Goal: Information Seeking & Learning: Learn about a topic

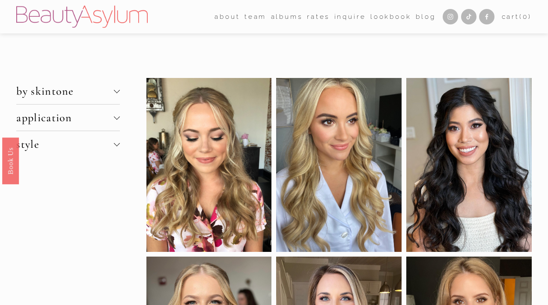
click at [50, 96] on span "by skintone" at bounding box center [65, 90] width 98 height 13
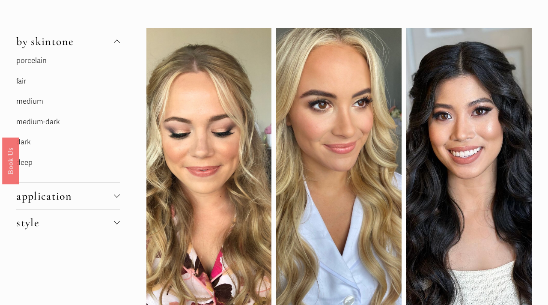
scroll to position [50, 0]
click at [20, 81] on link "fair" at bounding box center [21, 80] width 10 height 9
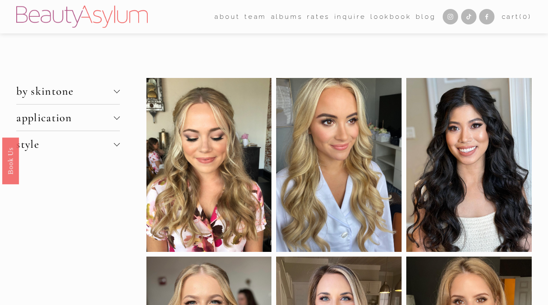
click at [37, 88] on span "by skintone" at bounding box center [65, 90] width 98 height 13
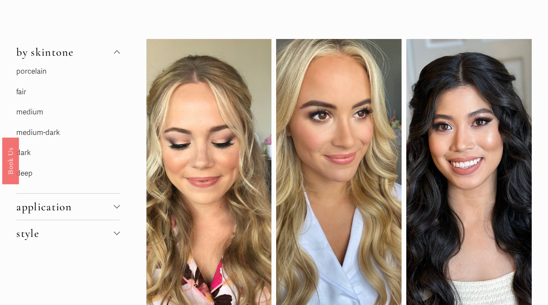
scroll to position [43, 0]
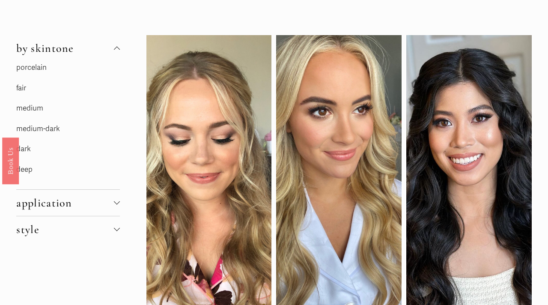
click at [54, 200] on span "application" at bounding box center [65, 202] width 98 height 13
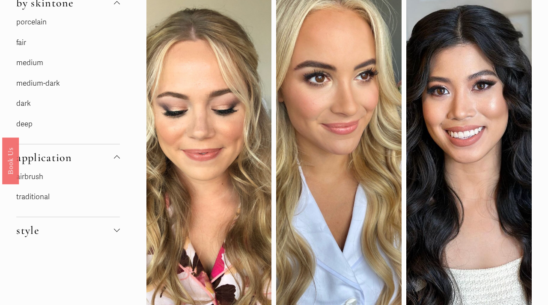
scroll to position [89, 0]
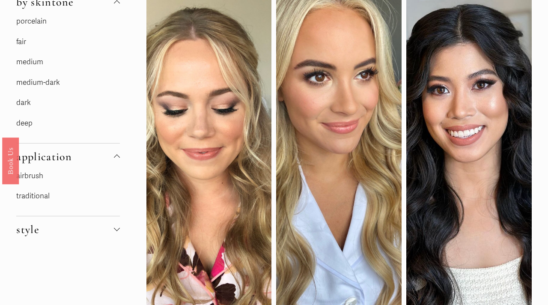
click at [32, 233] on span "style" at bounding box center [65, 229] width 98 height 13
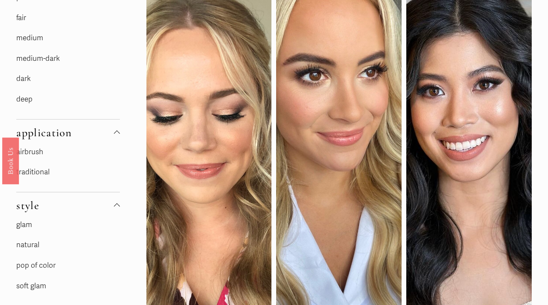
scroll to position [105, 0]
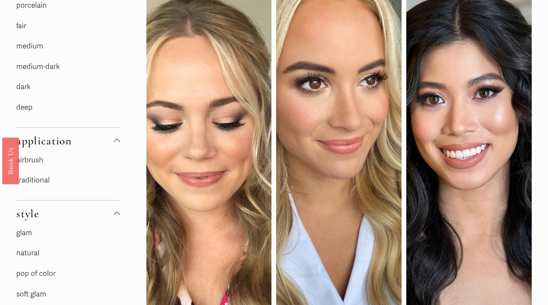
click at [30, 161] on link "airbrush" at bounding box center [29, 160] width 27 height 9
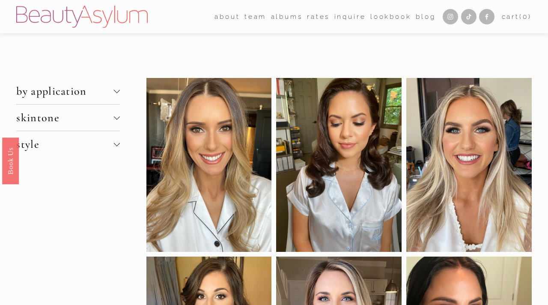
click at [56, 150] on span "style" at bounding box center [65, 144] width 98 height 13
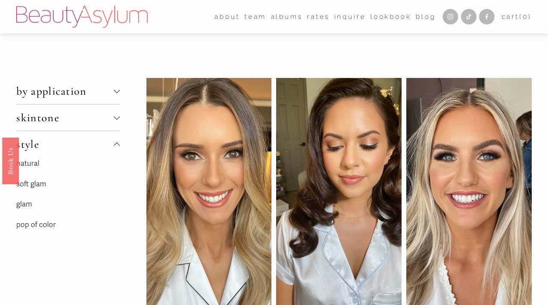
click at [46, 118] on span "skintone" at bounding box center [65, 117] width 98 height 13
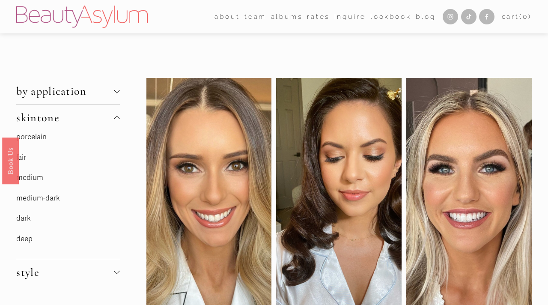
click at [54, 83] on button "by application" at bounding box center [68, 91] width 104 height 26
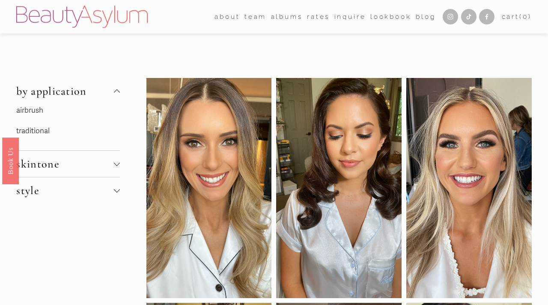
click at [39, 129] on link "traditional" at bounding box center [32, 130] width 33 height 9
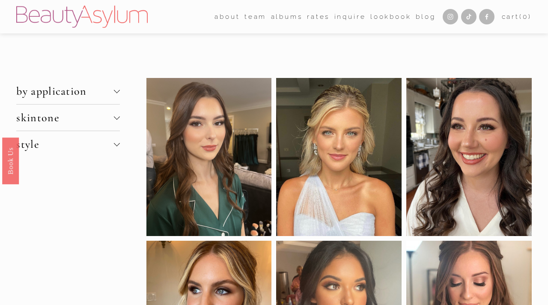
click at [57, 123] on span "skintone" at bounding box center [65, 117] width 98 height 13
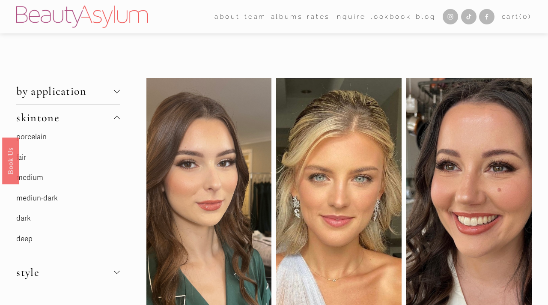
click at [27, 157] on p "fair" at bounding box center [68, 157] width 104 height 13
click at [23, 158] on link "fair" at bounding box center [21, 157] width 10 height 9
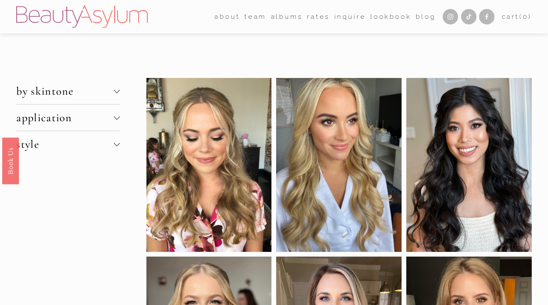
click at [27, 149] on span "style" at bounding box center [65, 144] width 98 height 13
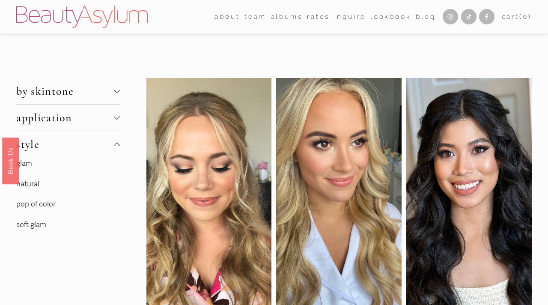
click at [31, 183] on link "natural" at bounding box center [27, 183] width 23 height 9
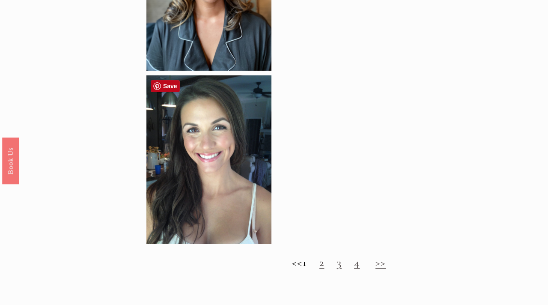
scroll to position [658, 0]
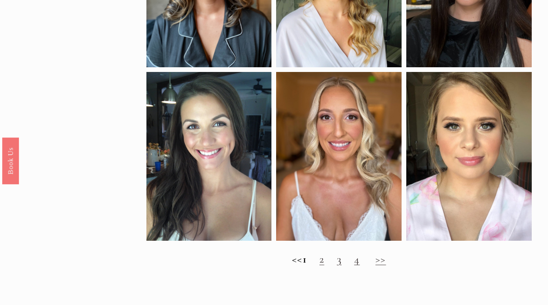
click at [386, 263] on link ">>" at bounding box center [381, 258] width 11 height 13
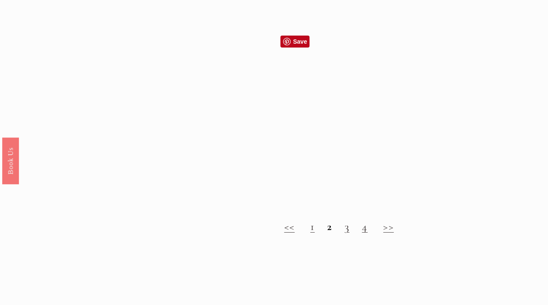
scroll to position [686, 0]
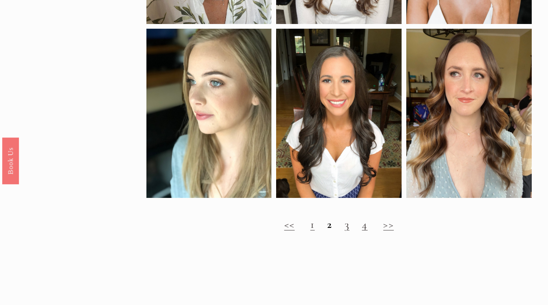
click at [347, 229] on link "3" at bounding box center [347, 224] width 5 height 13
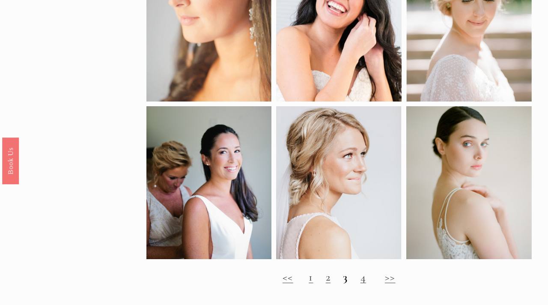
scroll to position [453, 0]
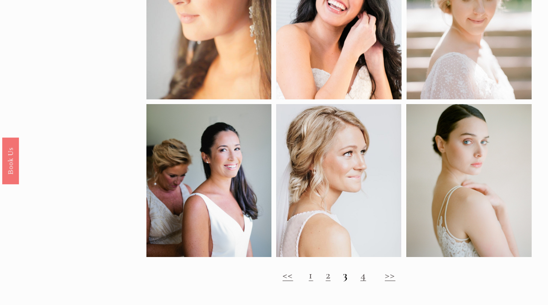
click at [369, 280] on h2 "<< 1 2 3 4 >>" at bounding box center [340, 275] width 386 height 13
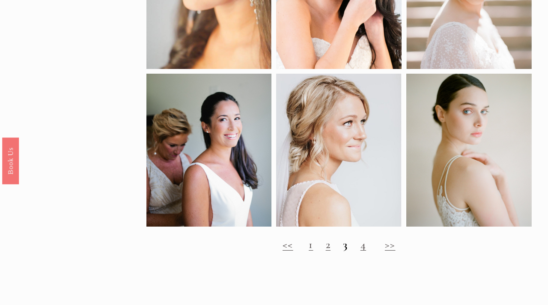
scroll to position [485, 0]
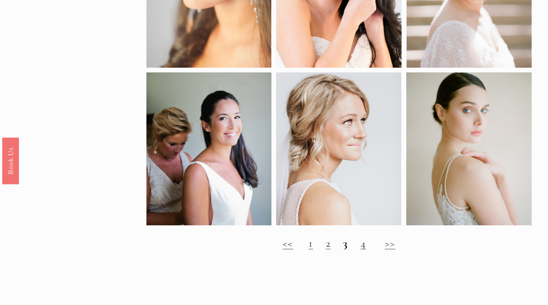
click at [364, 246] on link "4" at bounding box center [364, 242] width 6 height 13
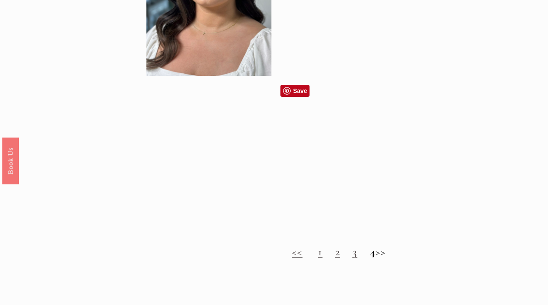
scroll to position [680, 0]
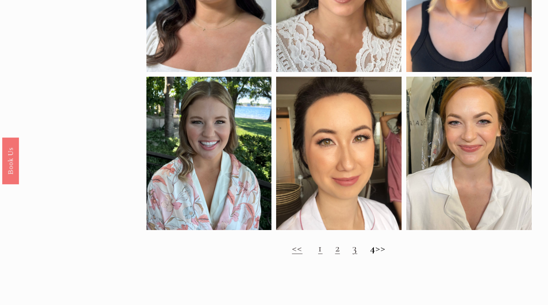
click at [308, 249] on h2 "<< 1 2 3 4 >>" at bounding box center [340, 248] width 386 height 13
click at [318, 250] on link "1" at bounding box center [320, 247] width 4 height 13
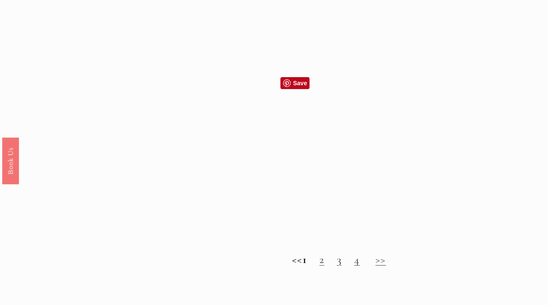
scroll to position [660, 0]
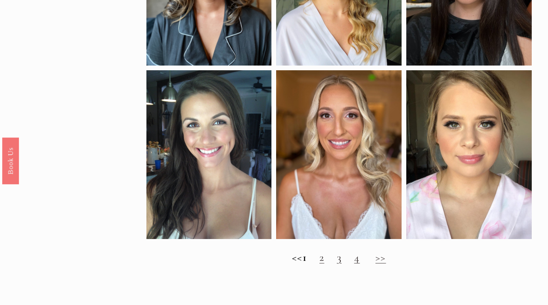
click at [324, 261] on link "2" at bounding box center [322, 257] width 5 height 13
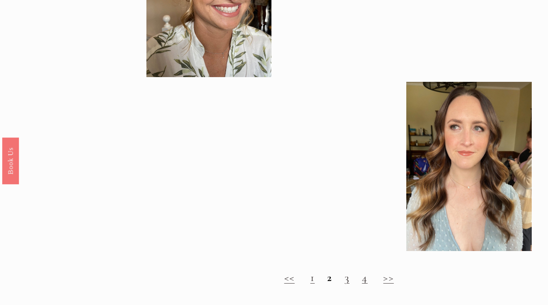
scroll to position [645, 0]
